Goal: Find specific page/section: Find specific page/section

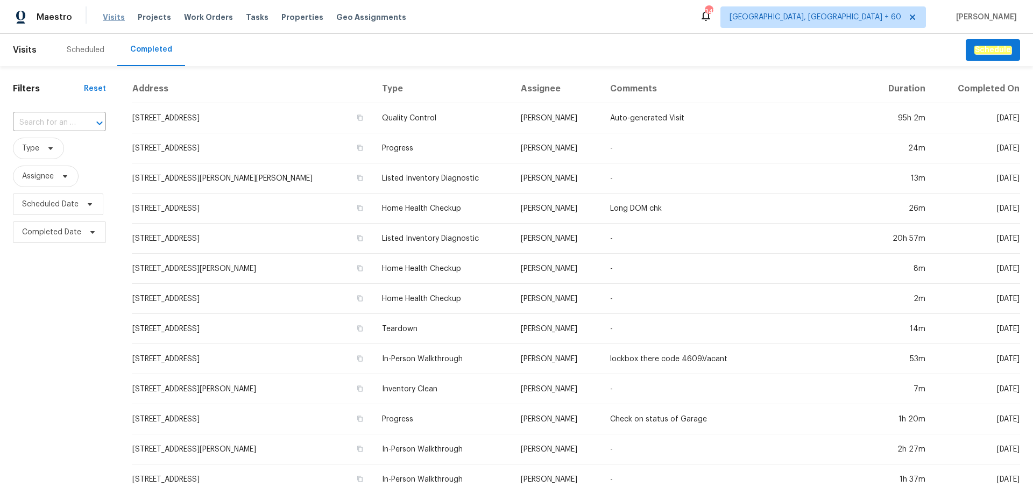
click at [115, 20] on span "Visits" at bounding box center [114, 17] width 22 height 11
click at [50, 123] on input "text" at bounding box center [44, 123] width 63 height 17
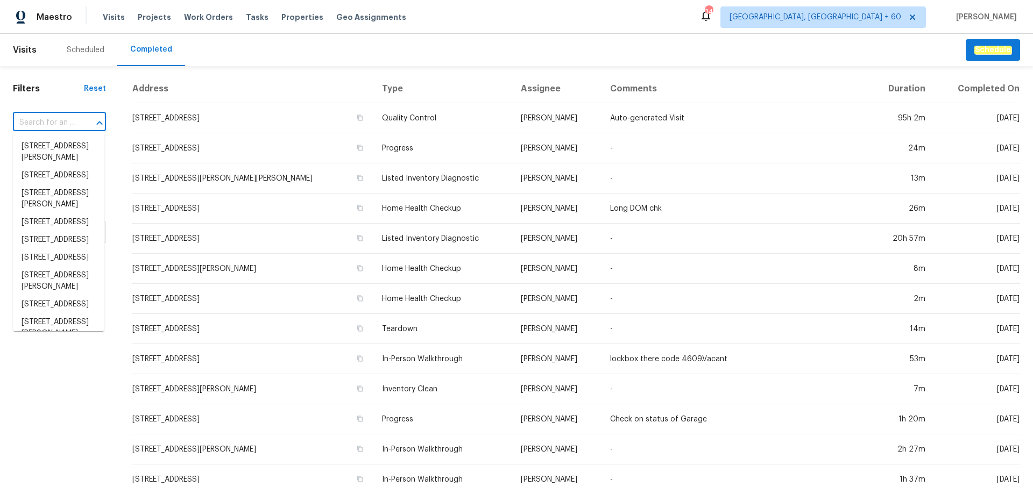
paste input "[STREET_ADDRESS]"
type input "[STREET_ADDRESS]"
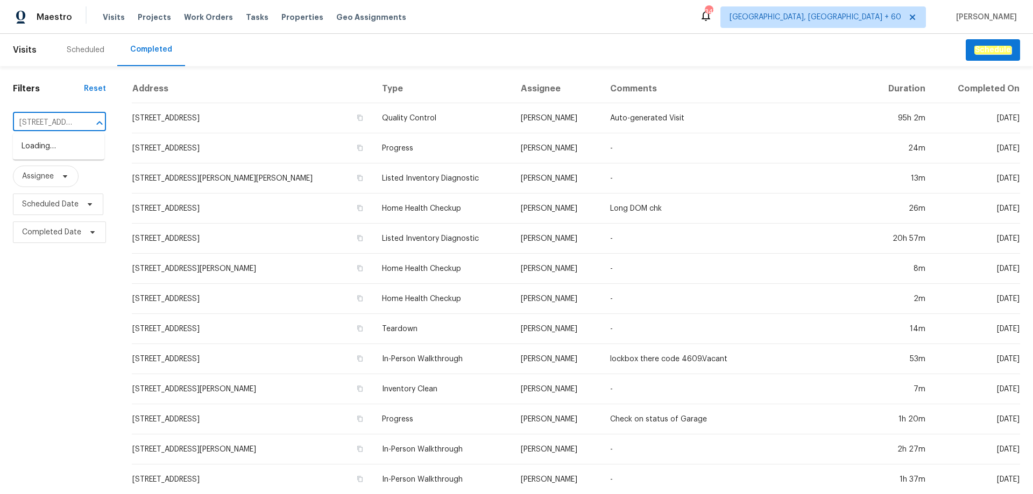
scroll to position [0, 87]
click at [44, 147] on li "[STREET_ADDRESS]" at bounding box center [58, 147] width 91 height 18
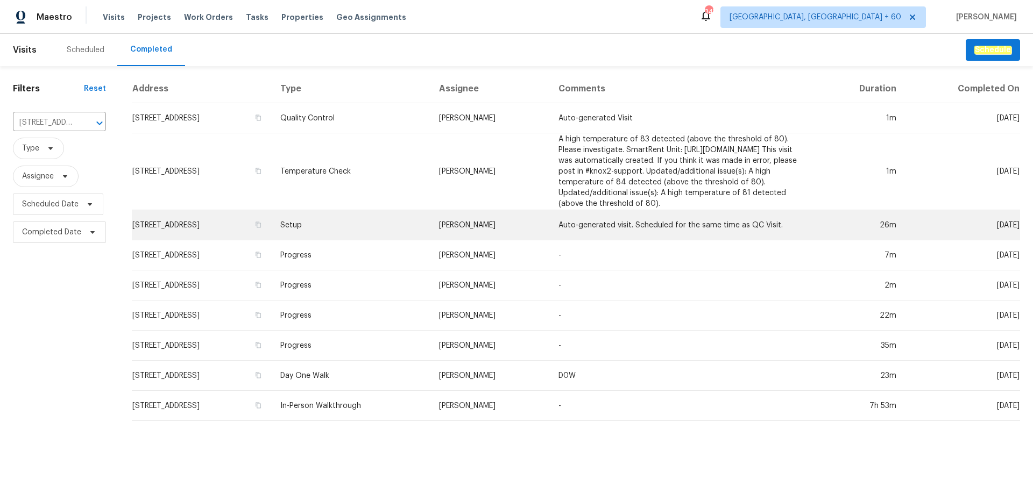
click at [252, 233] on td "[STREET_ADDRESS]" at bounding box center [202, 225] width 140 height 30
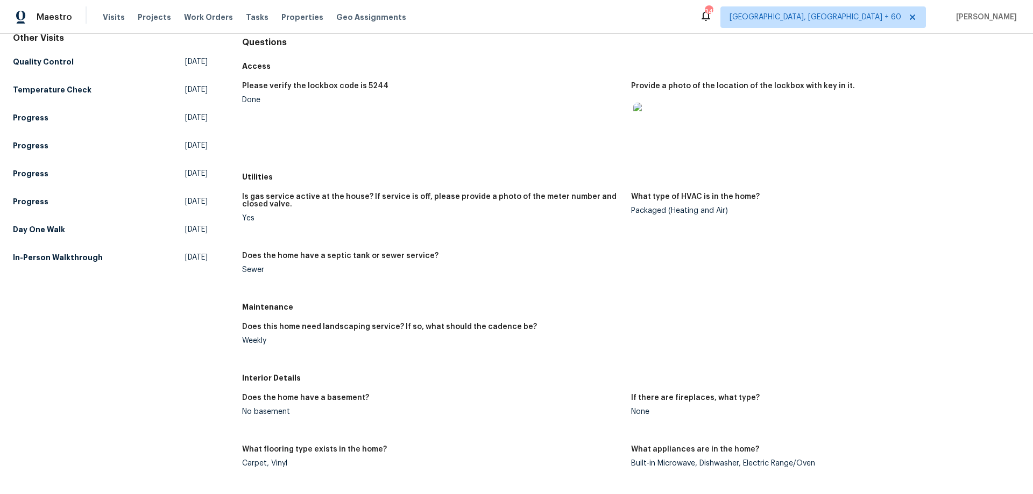
scroll to position [108, 0]
click at [83, 260] on h5 "In-Person Walkthrough" at bounding box center [58, 258] width 90 height 11
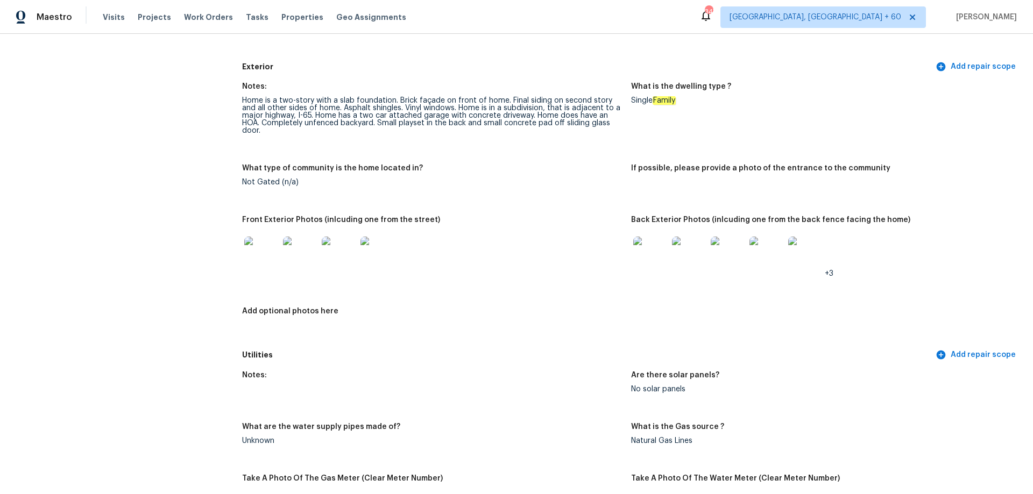
scroll to position [377, 0]
click at [644, 254] on img at bounding box center [650, 255] width 34 height 34
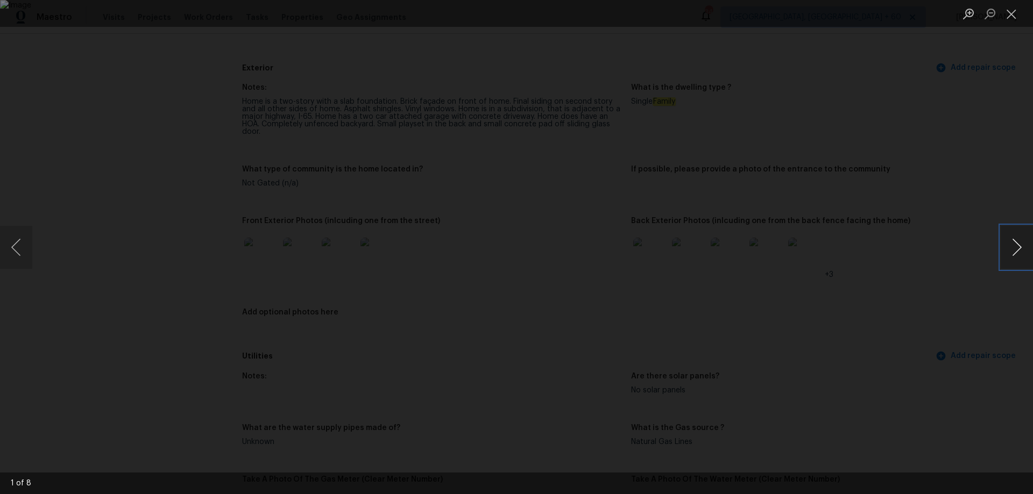
click at [1017, 249] on button "Next image" at bounding box center [1017, 247] width 32 height 43
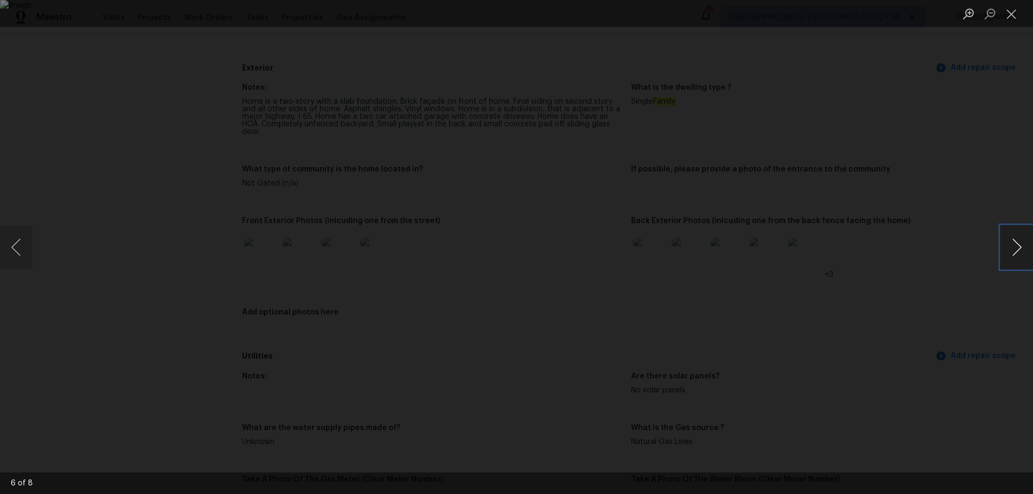
click at [1017, 249] on button "Next image" at bounding box center [1017, 247] width 32 height 43
click at [1016, 249] on button "Next image" at bounding box center [1017, 247] width 32 height 43
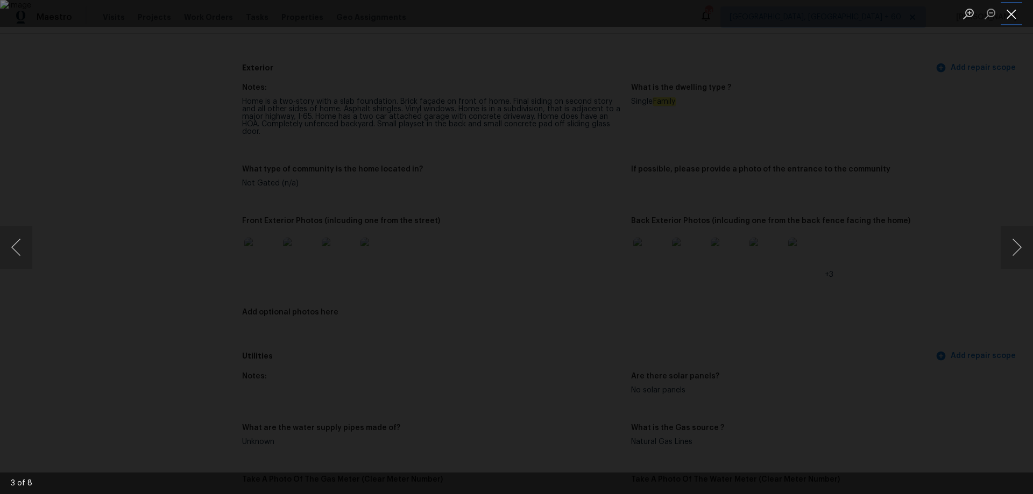
click at [1014, 22] on button "Close lightbox" at bounding box center [1012, 13] width 22 height 19
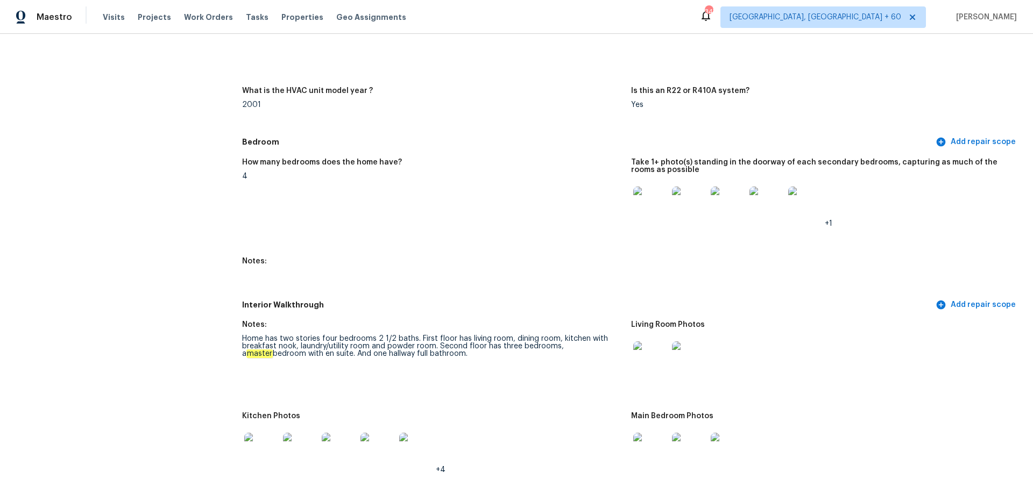
scroll to position [1076, 0]
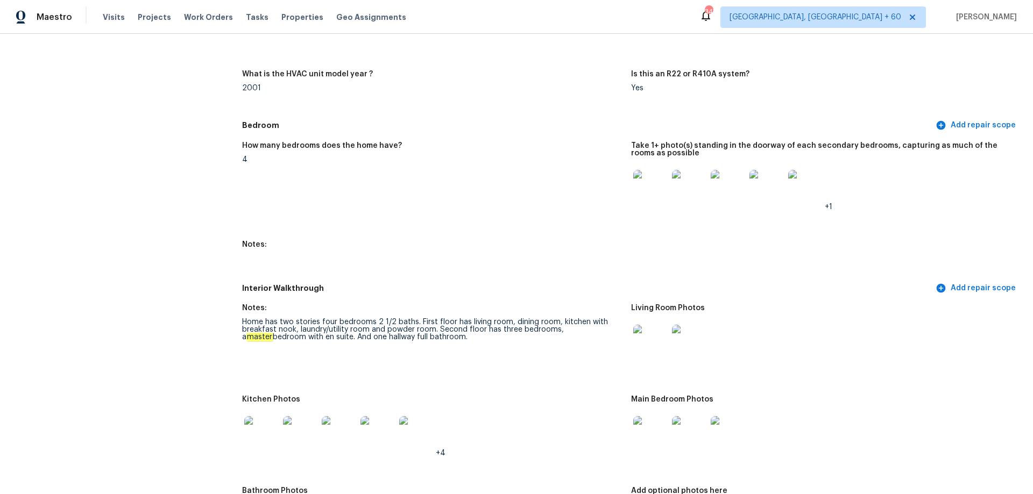
click at [645, 345] on img at bounding box center [650, 342] width 34 height 34
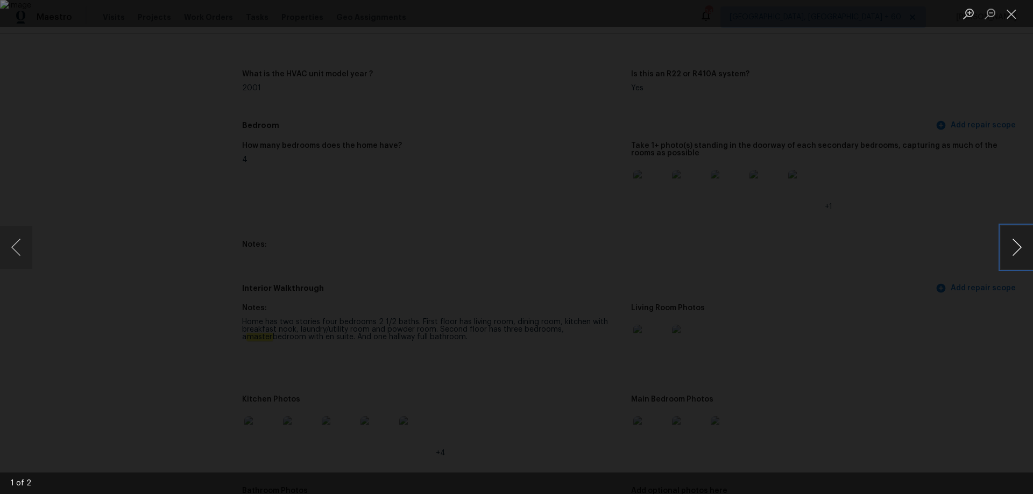
click at [1015, 256] on button "Next image" at bounding box center [1017, 247] width 32 height 43
click at [17, 252] on button "Previous image" at bounding box center [16, 247] width 32 height 43
click at [1009, 11] on button "Close lightbox" at bounding box center [1012, 13] width 22 height 19
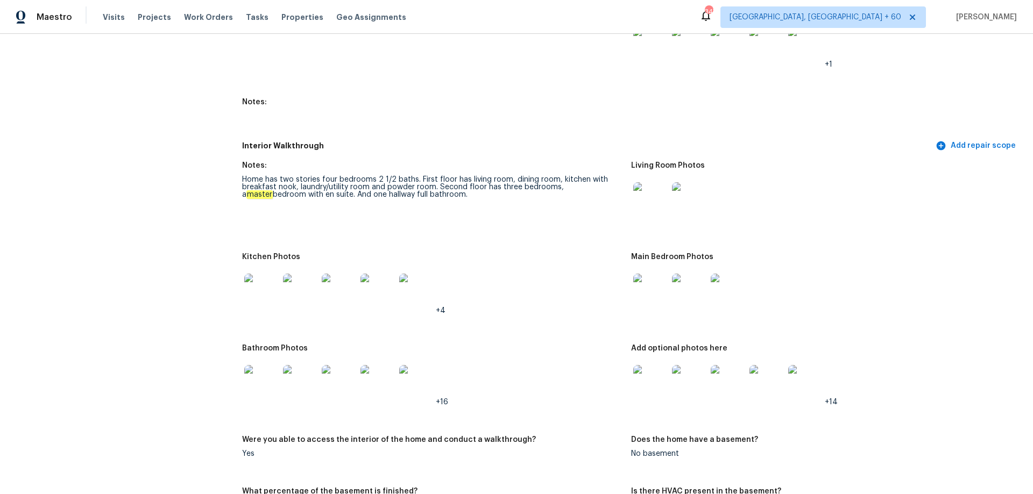
scroll to position [1237, 0]
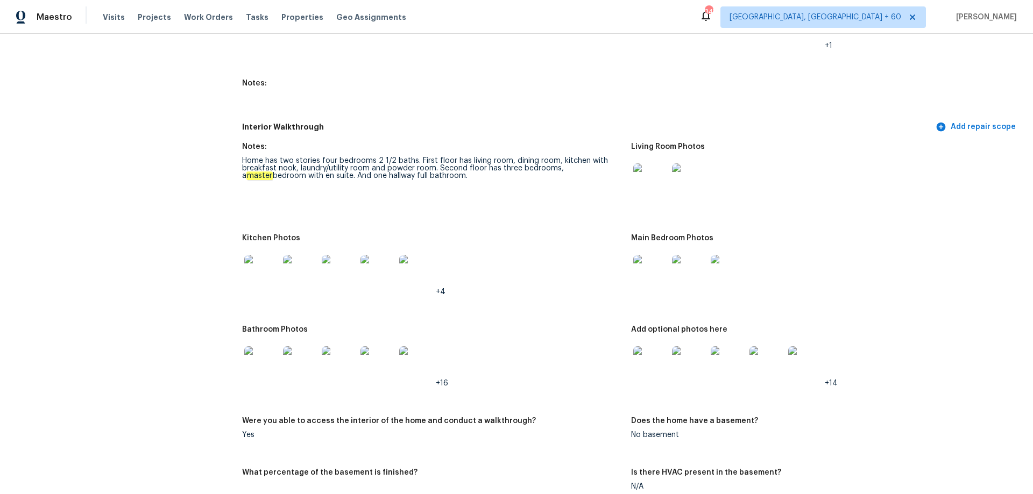
click at [642, 257] on img at bounding box center [650, 272] width 34 height 34
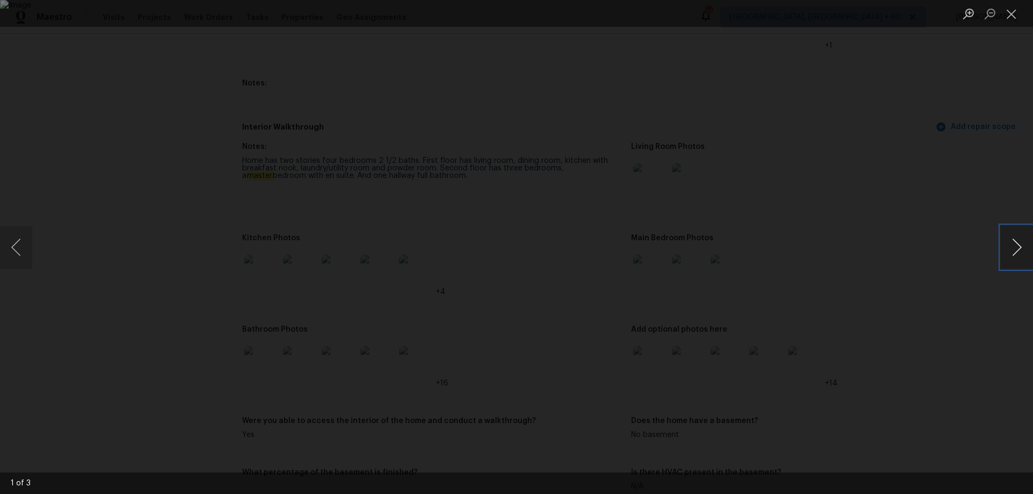
click at [1011, 246] on button "Next image" at bounding box center [1017, 247] width 32 height 43
click at [1009, 15] on button "Close lightbox" at bounding box center [1012, 13] width 22 height 19
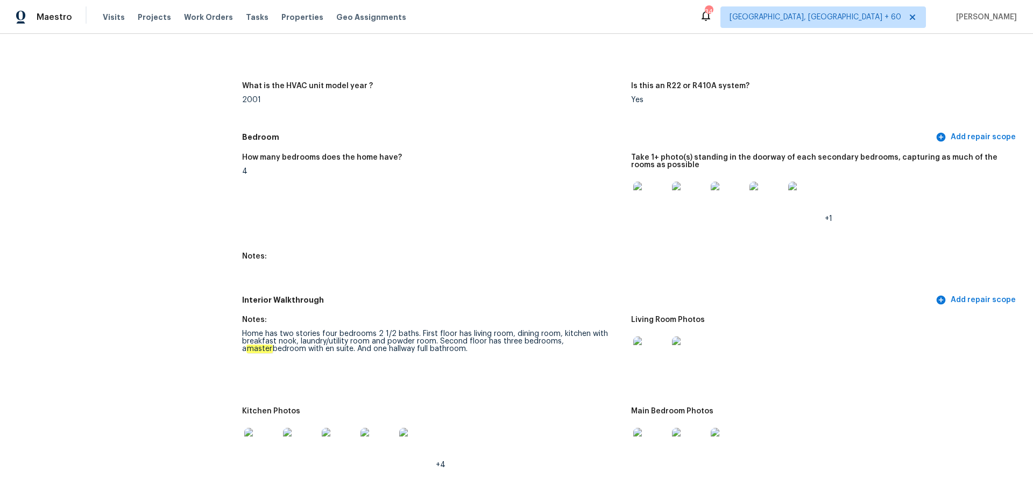
scroll to position [807, 0]
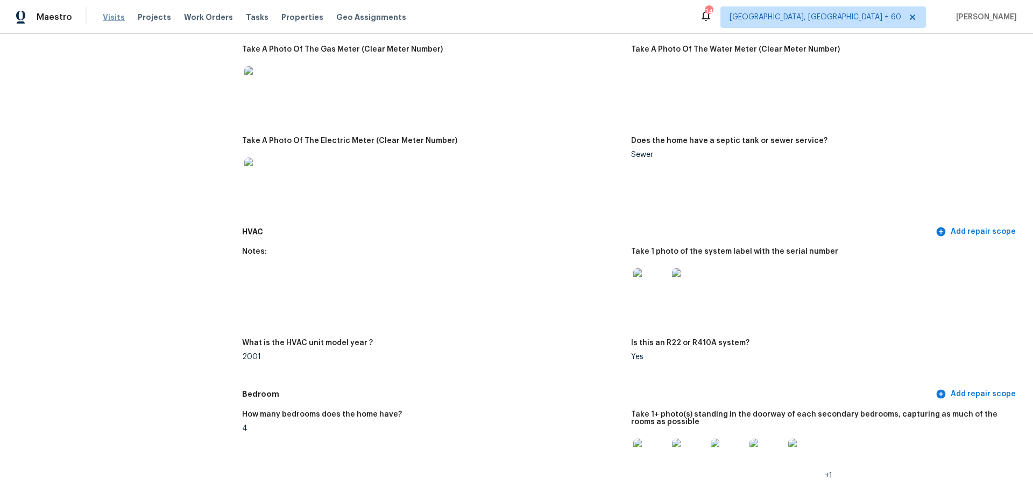
click at [116, 18] on span "Visits" at bounding box center [114, 17] width 22 height 11
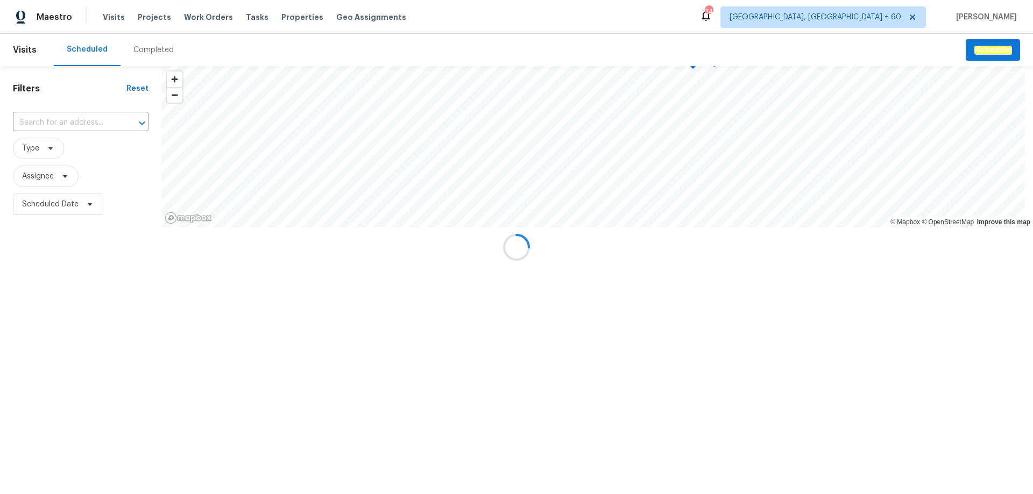
click at [153, 47] on div "Completed" at bounding box center [153, 50] width 40 height 11
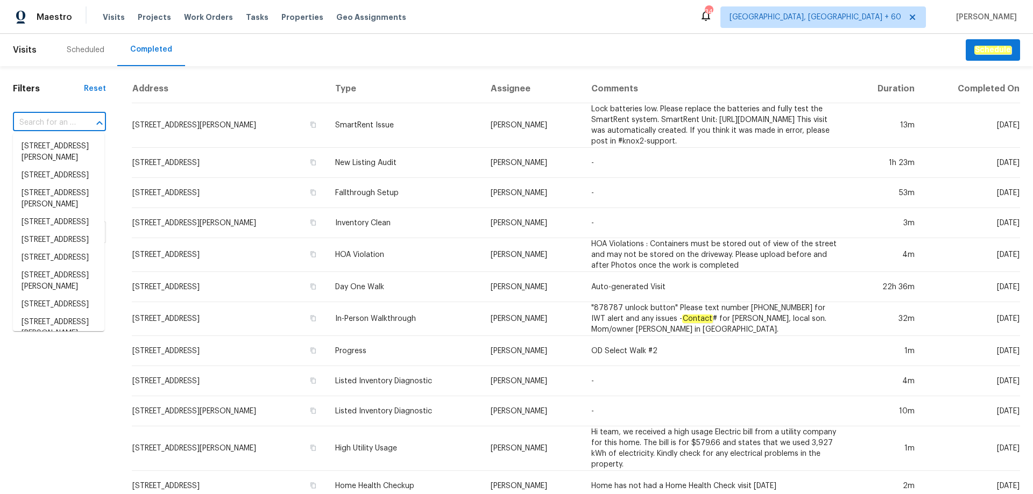
click at [49, 122] on input "text" at bounding box center [44, 123] width 63 height 17
paste input "[STREET_ADDRESS]"
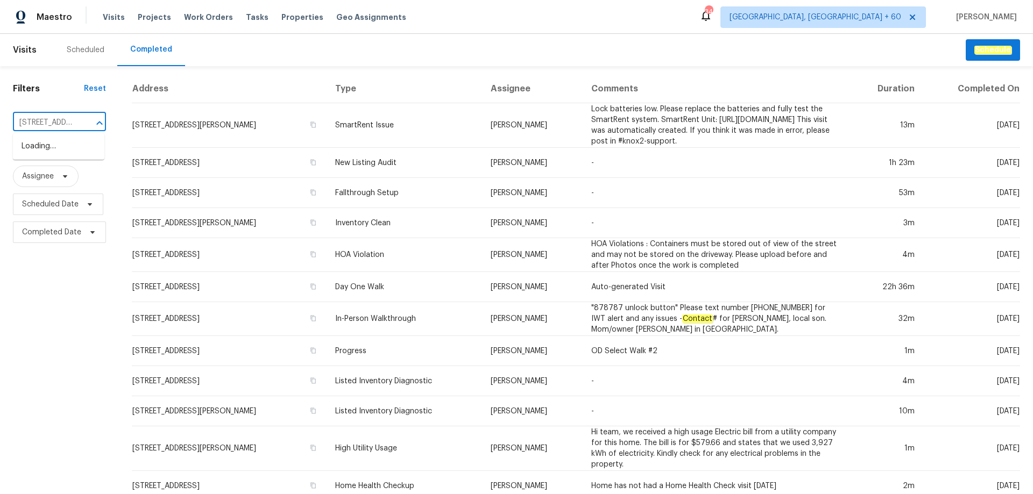
scroll to position [0, 96]
type input "[STREET_ADDRESS]"
click at [74, 155] on li "[STREET_ADDRESS]" at bounding box center [58, 147] width 91 height 18
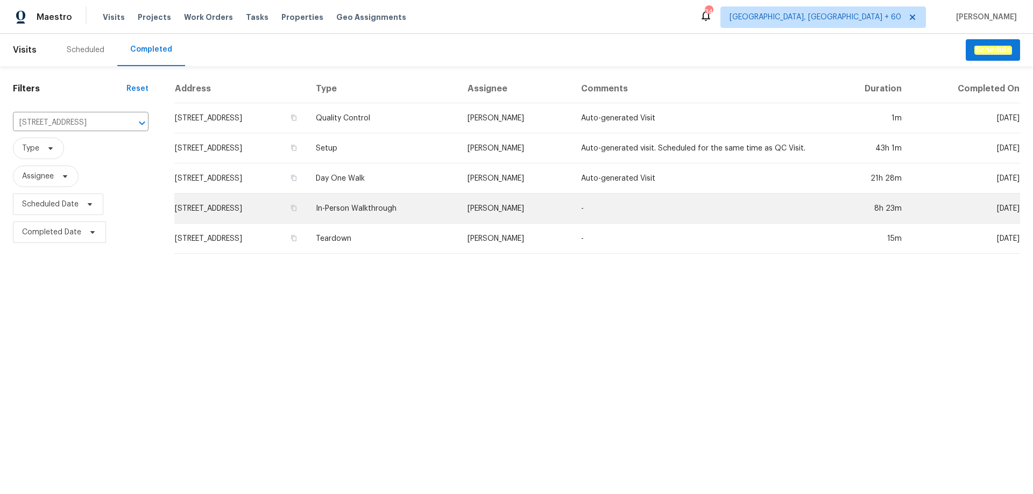
click at [278, 209] on td "[STREET_ADDRESS]" at bounding box center [240, 209] width 133 height 30
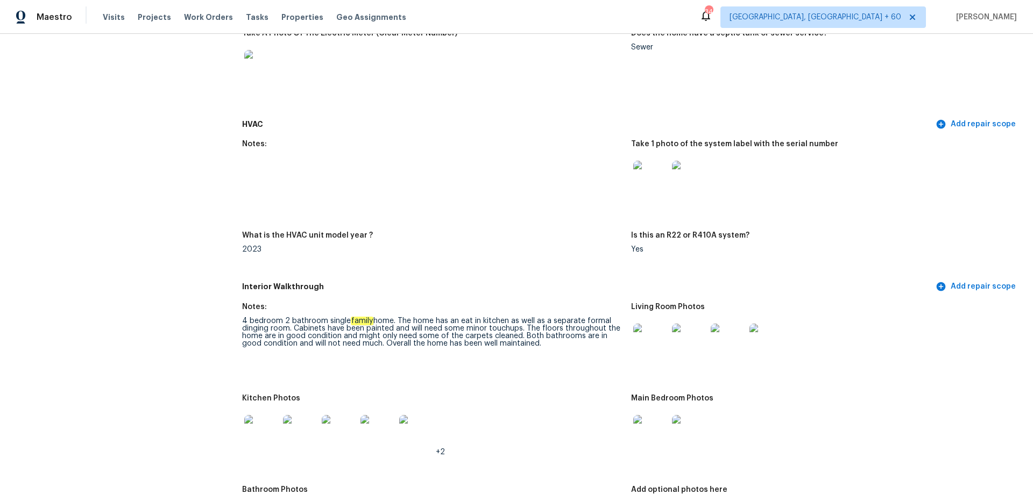
scroll to position [1076, 0]
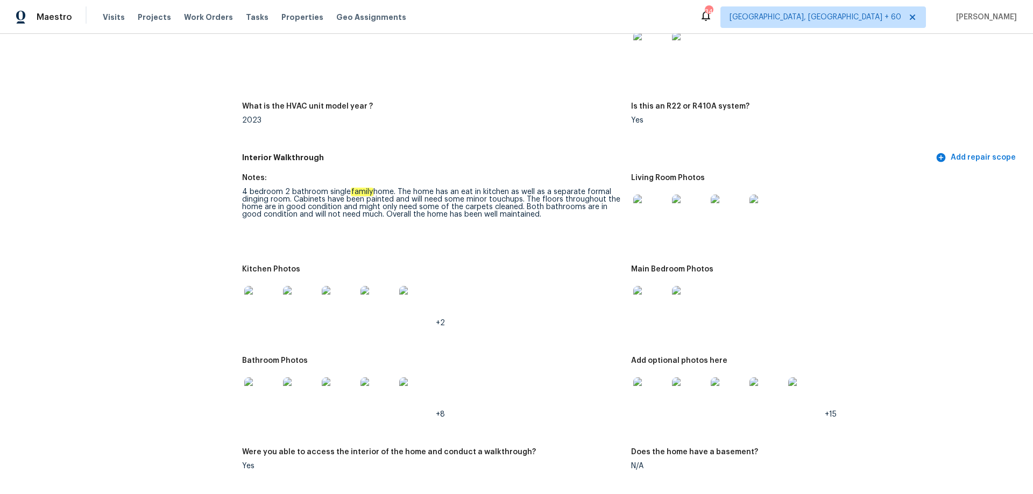
click at [625, 203] on figure "Notes: 4 bedroom 2 bathroom single family home. The home has an eat in kitchen …" at bounding box center [436, 213] width 389 height 79
click at [643, 203] on img at bounding box center [650, 212] width 34 height 34
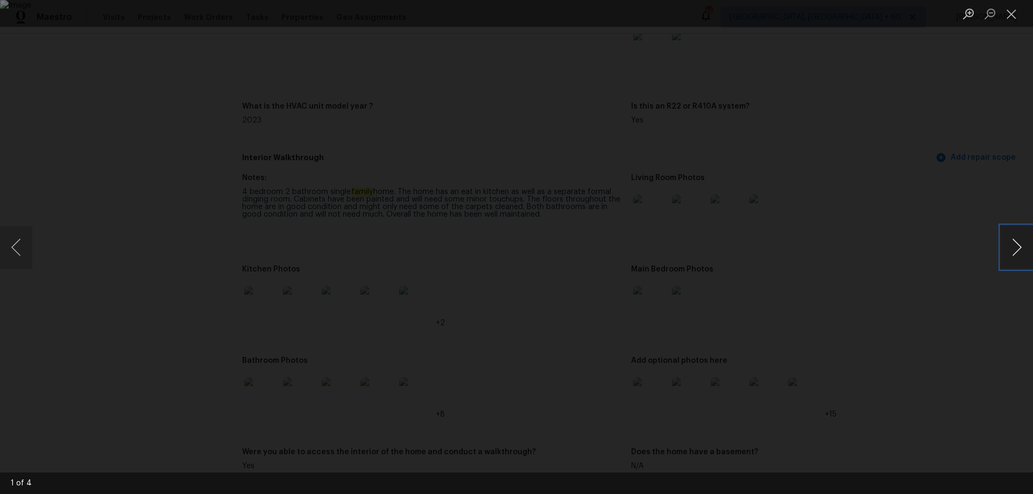
click at [1019, 248] on button "Next image" at bounding box center [1017, 247] width 32 height 43
